Goal: Browse casually: Explore the website without a specific task or goal

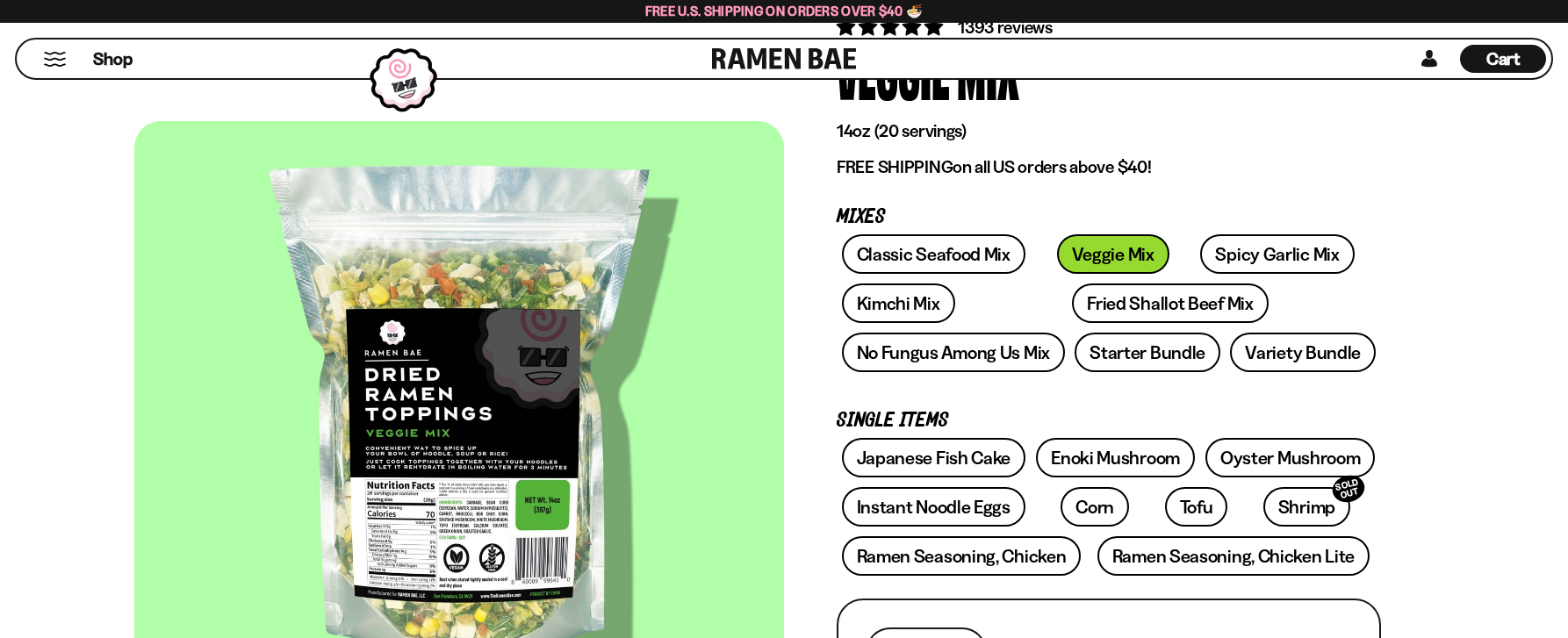
scroll to position [176, 0]
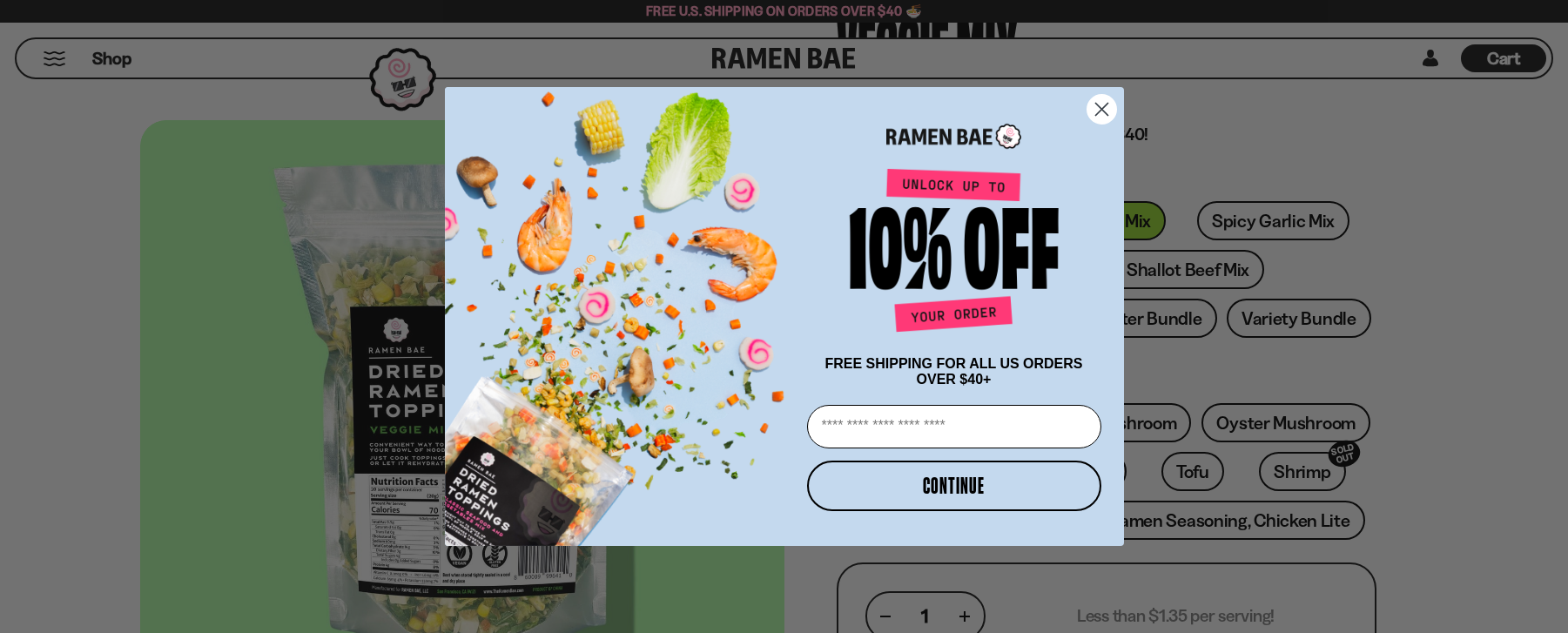
click at [1102, 103] on icon "Close dialog" at bounding box center [1100, 109] width 12 height 12
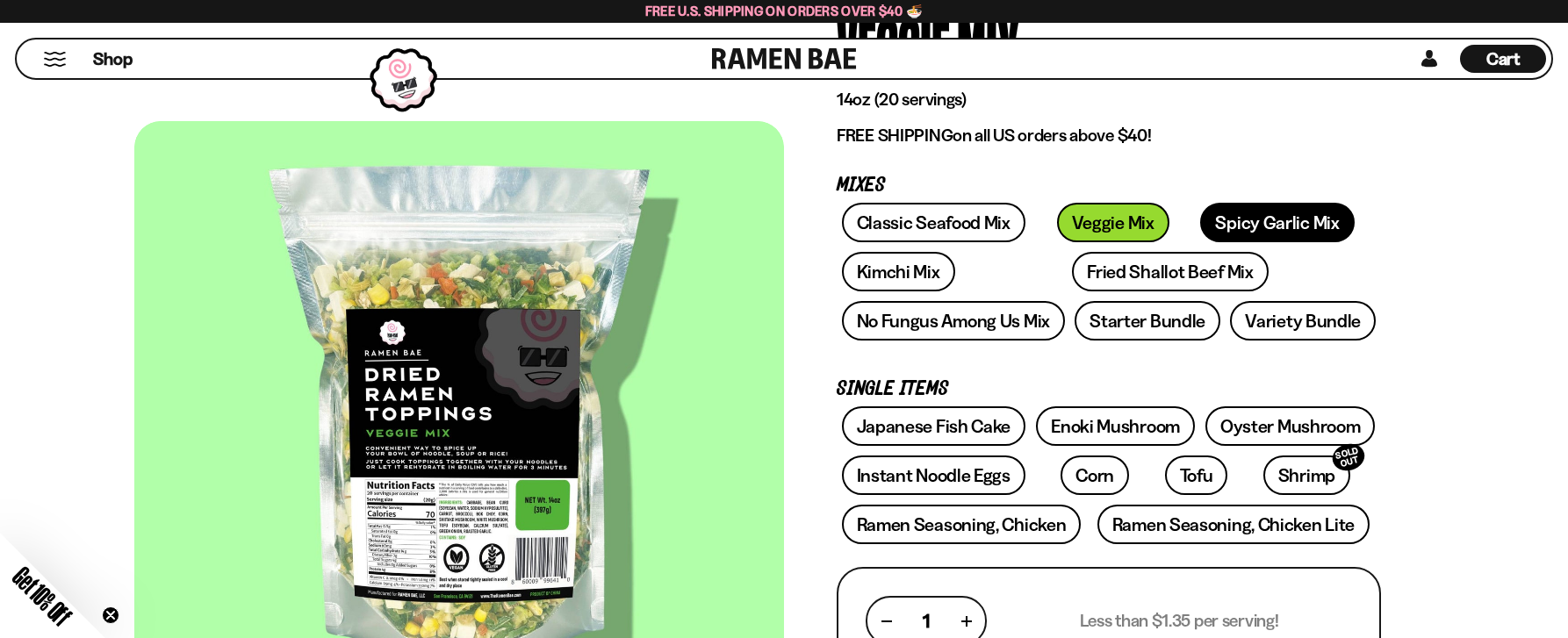
click at [1235, 238] on link "Spicy Garlic Mix" at bounding box center [1276, 222] width 154 height 40
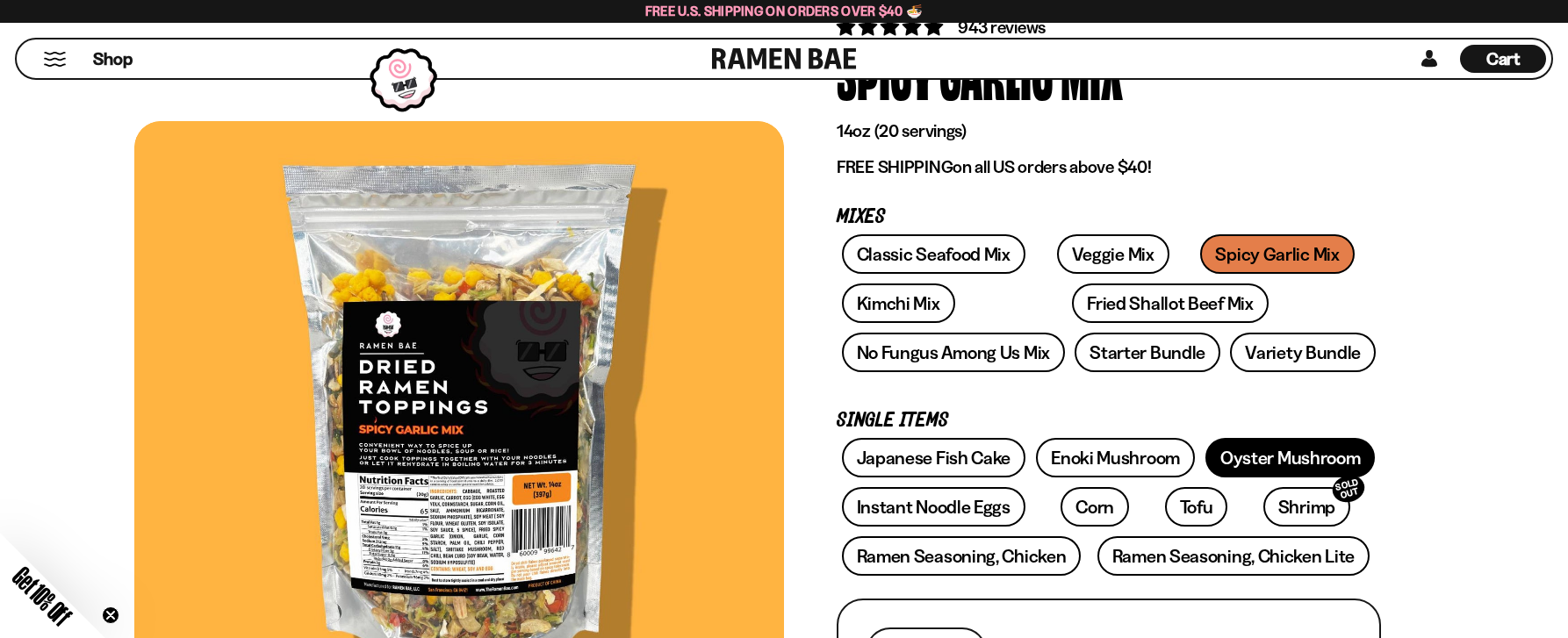
scroll to position [176, 0]
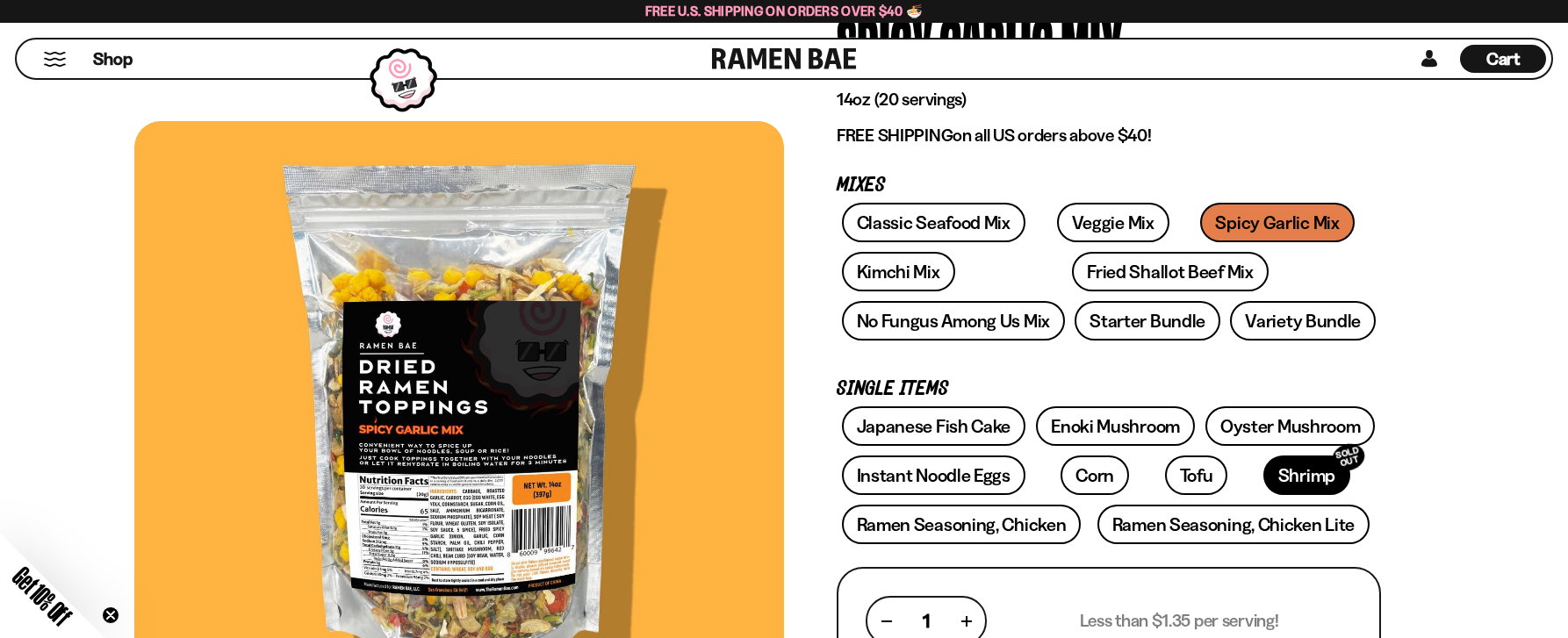
click at [1263, 473] on link "Shrimp SOLD OUT" at bounding box center [1306, 474] width 87 height 40
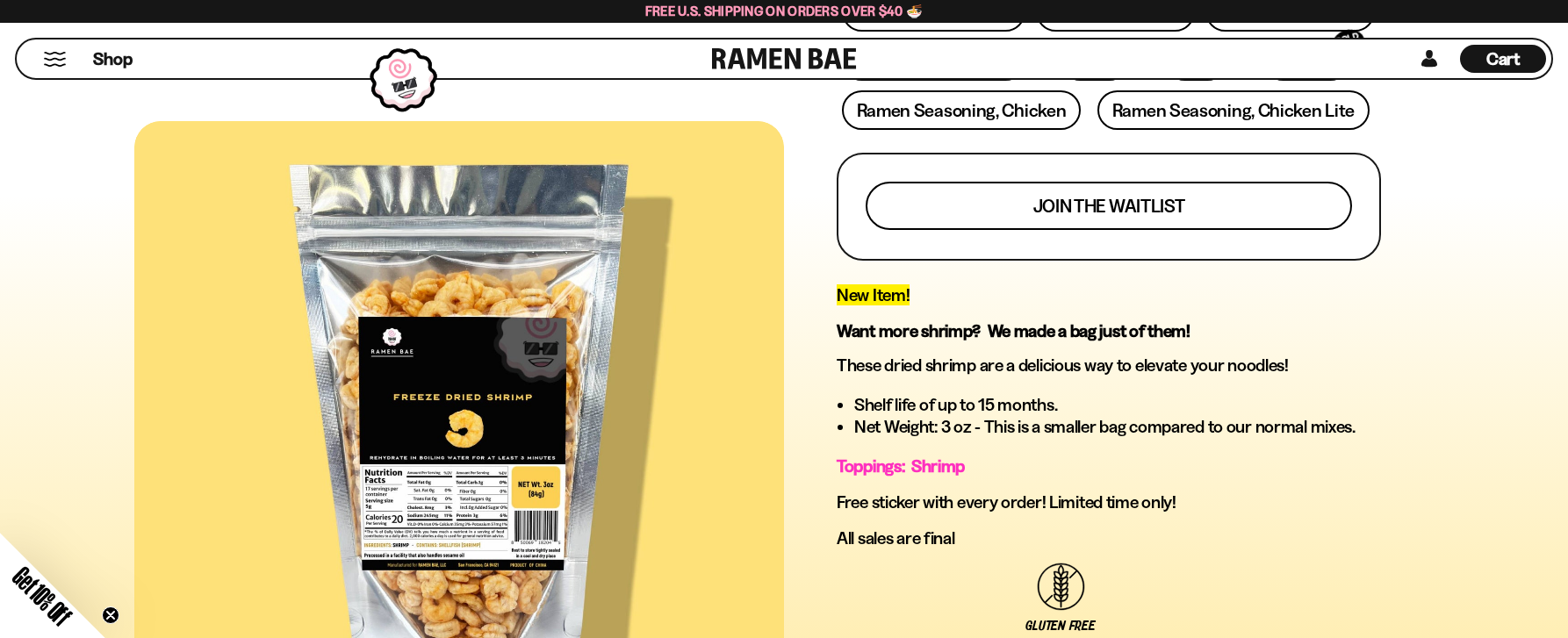
scroll to position [438, 0]
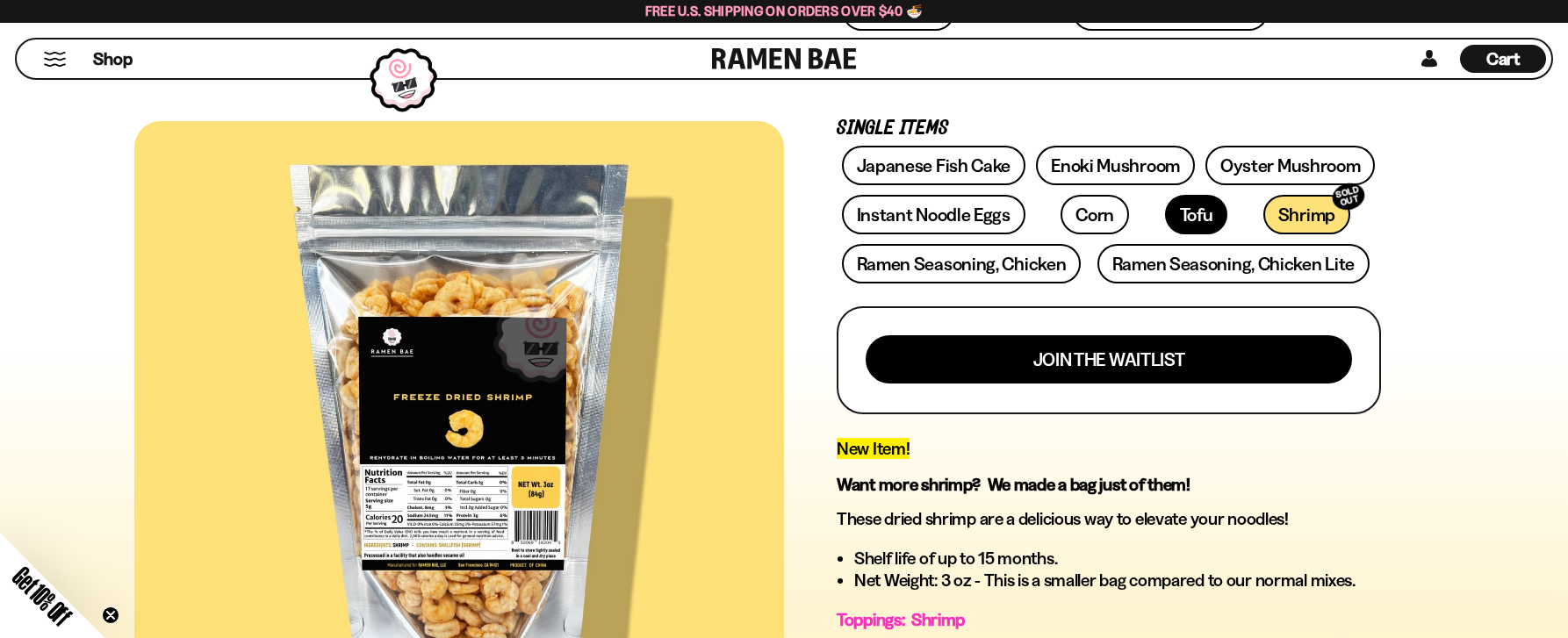
click at [1164, 213] on link "Tofu" at bounding box center [1196, 214] width 64 height 40
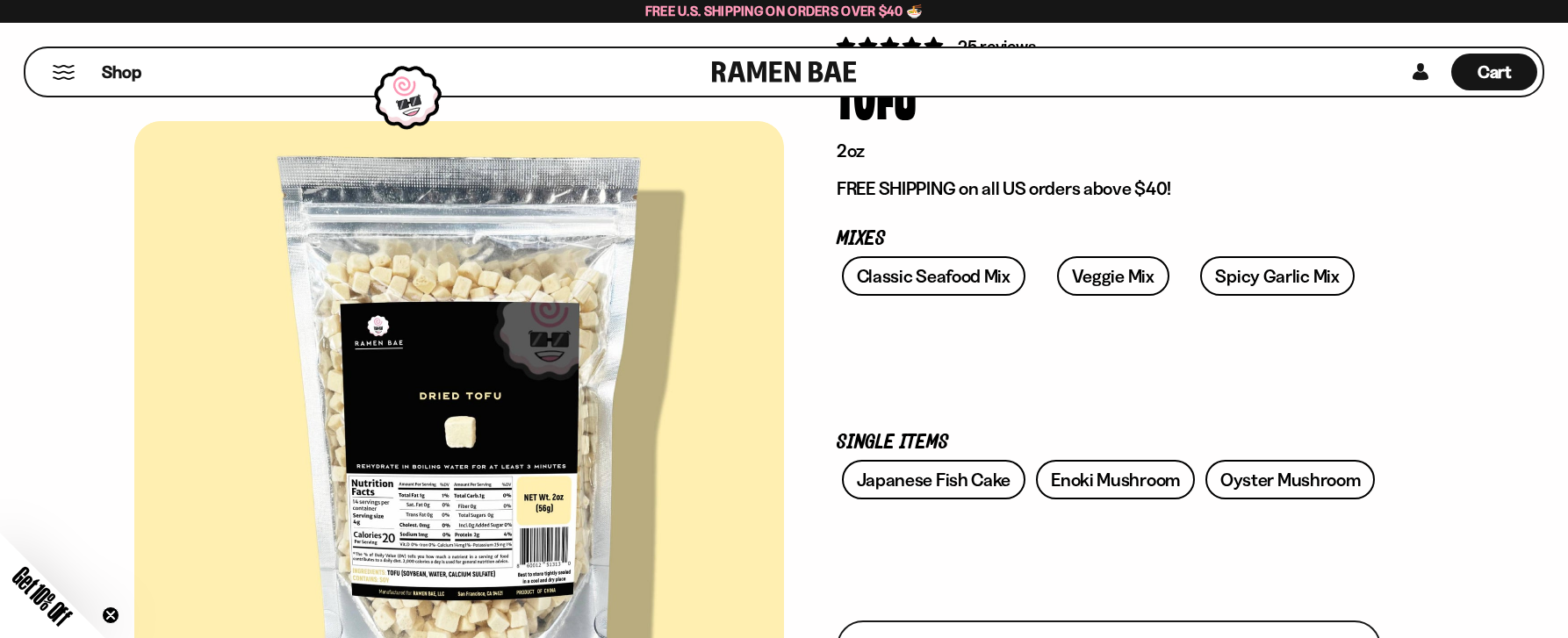
scroll to position [263, 0]
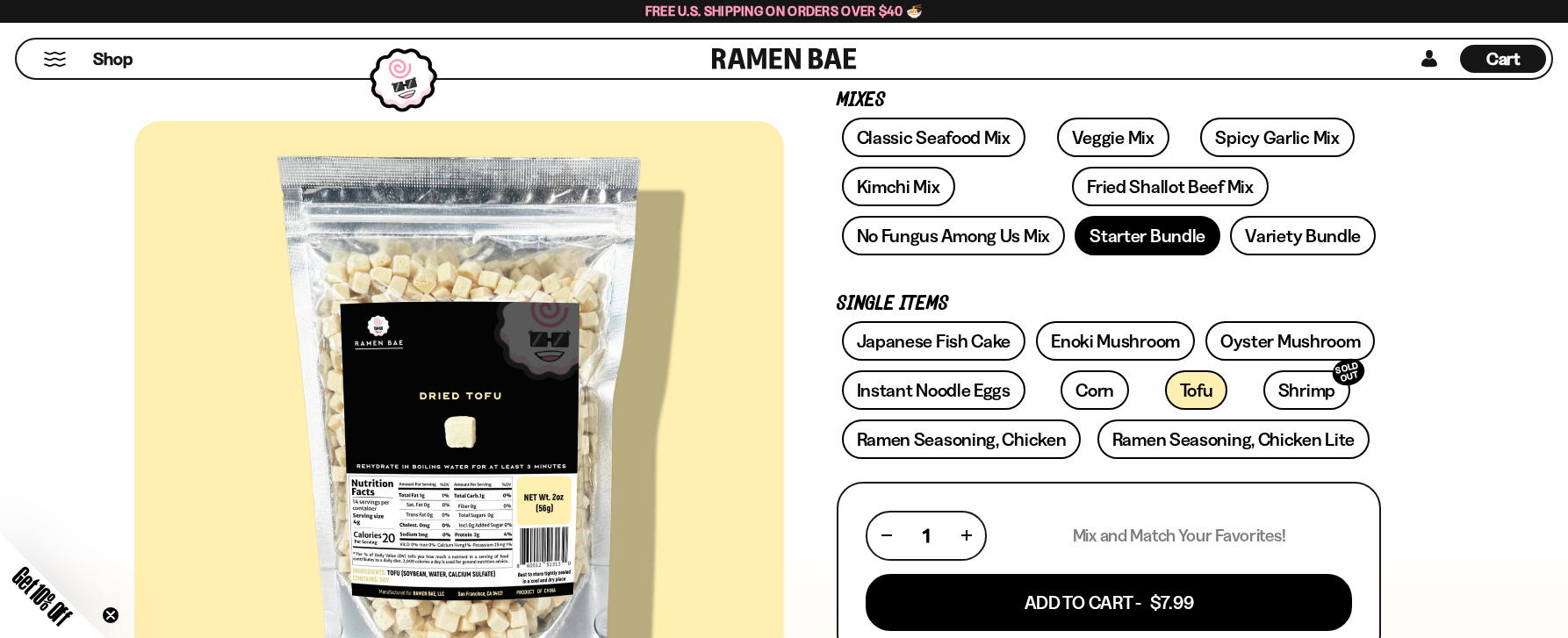
click at [1164, 238] on link "Starter Bundle" at bounding box center [1147, 235] width 146 height 40
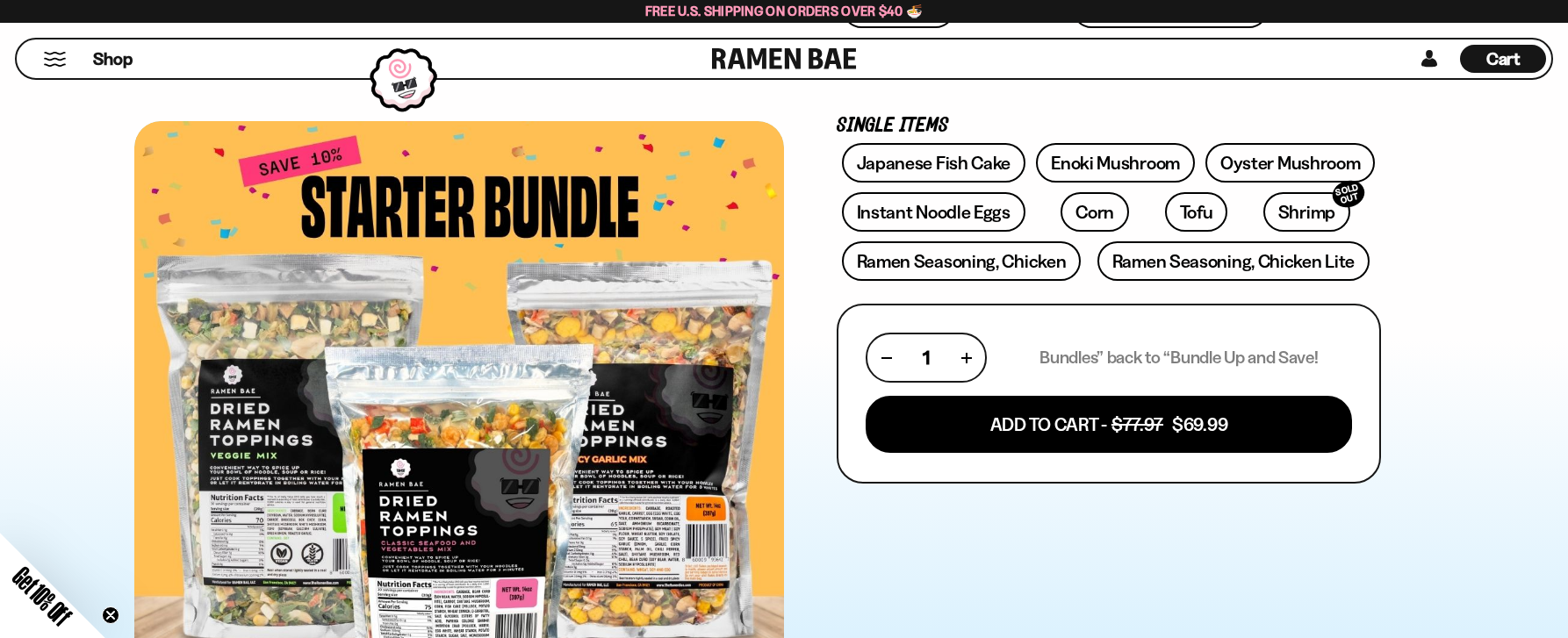
scroll to position [614, 0]
